Goal: Task Accomplishment & Management: Complete application form

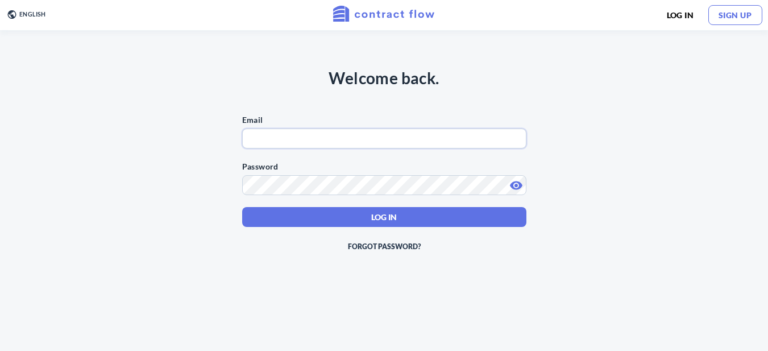
click at [318, 139] on input "text" at bounding box center [384, 139] width 284 height 20
paste input "[EMAIL_ADDRESS][DOMAIN_NAME]"
type input "[EMAIL_ADDRESS][DOMAIN_NAME]"
click at [322, 204] on form "Email [EMAIL_ADDRESS][DOMAIN_NAME] Password Log In Forgot Password?" at bounding box center [384, 185] width 284 height 142
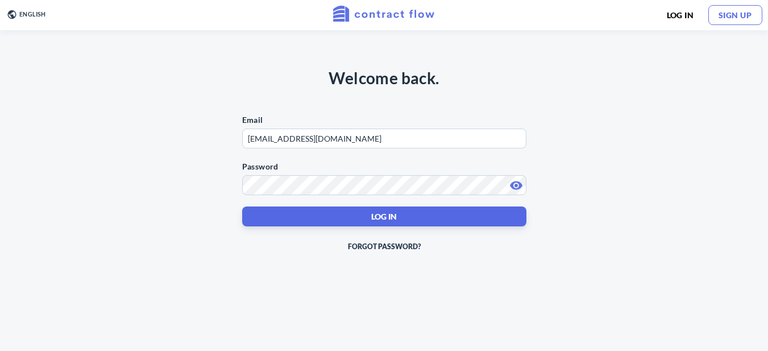
click at [325, 208] on button "Log In" at bounding box center [384, 216] width 284 height 20
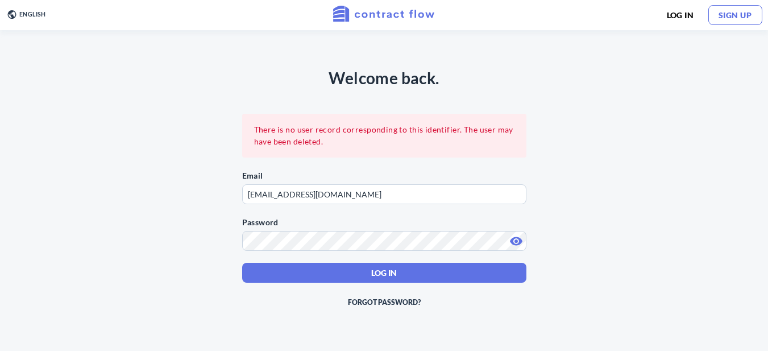
click at [511, 238] on icon at bounding box center [517, 241] width 14 height 20
click at [690, 20] on link "Log In" at bounding box center [680, 15] width 48 height 20
click at [33, 22] on div "English English Español" at bounding box center [26, 15] width 52 height 30
click at [34, 14] on span "English" at bounding box center [32, 14] width 27 height 7
click at [74, 114] on div "Welcome back. There is no user record corresponding to this identifier. The use…" at bounding box center [384, 194] width 655 height 329
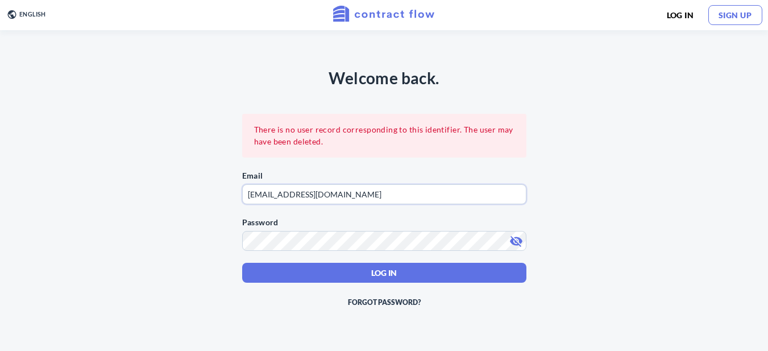
click at [307, 197] on input "[EMAIL_ADDRESS][DOMAIN_NAME]" at bounding box center [384, 194] width 284 height 20
click at [253, 195] on input "[EMAIL_ADDRESS][DOMAIN_NAME]" at bounding box center [384, 194] width 284 height 20
click at [347, 152] on section "There is no user record corresponding to this identifier. The user may have bee…" at bounding box center [384, 136] width 284 height 44
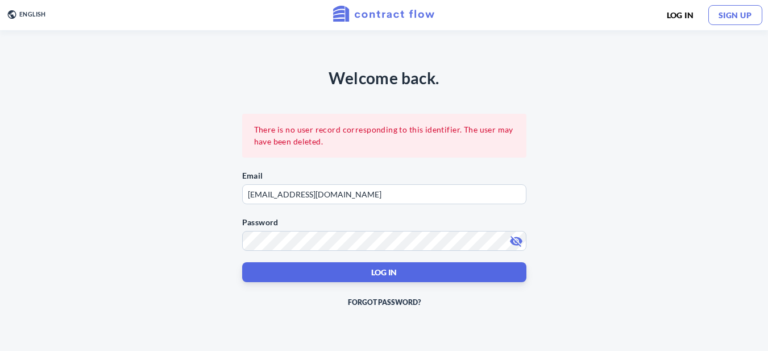
click at [382, 268] on span "Log In" at bounding box center [384, 272] width 26 height 12
click at [396, 278] on span "Log In" at bounding box center [384, 272] width 26 height 12
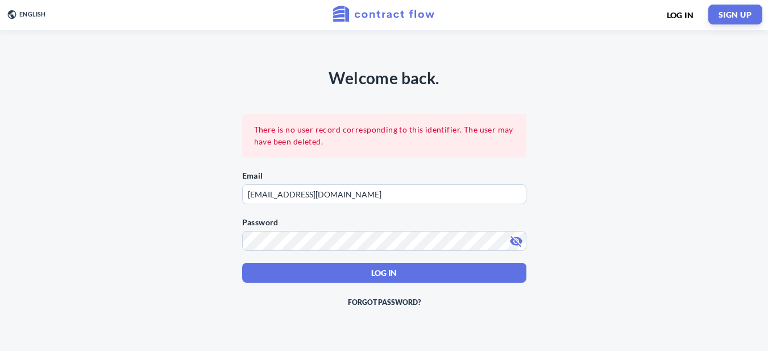
click at [736, 14] on span "Sign Up" at bounding box center [735, 15] width 33 height 10
